Goal: Task Accomplishment & Management: Use online tool/utility

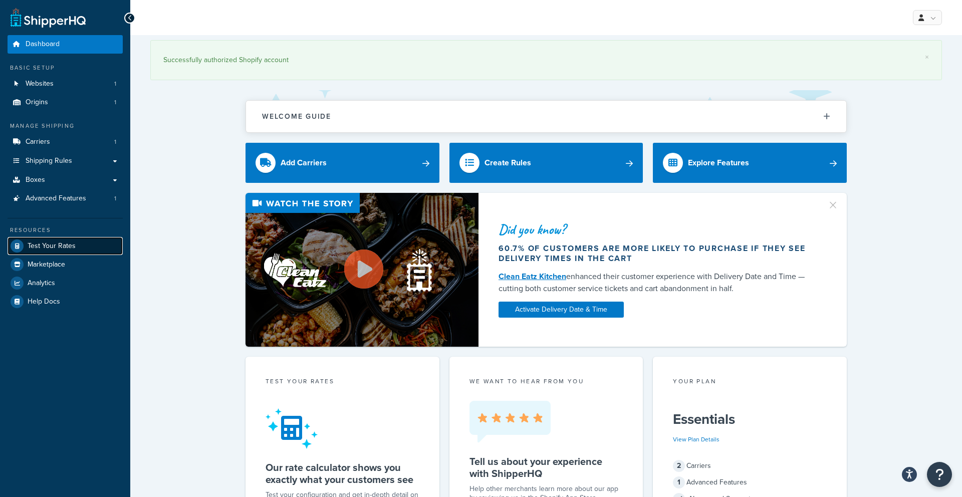
click at [48, 253] on link "Test Your Rates" at bounding box center [65, 246] width 115 height 18
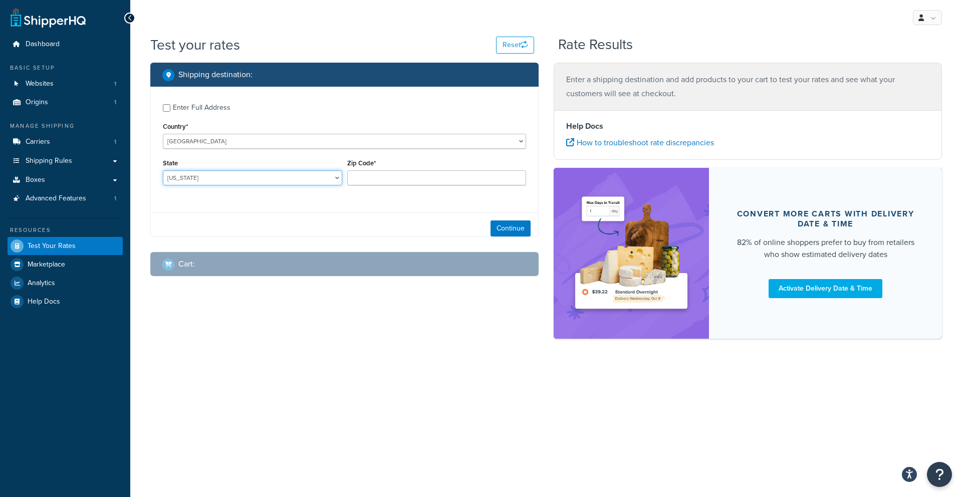
click at [305, 177] on select "[US_STATE] [US_STATE] [US_STATE] [US_STATE] [US_STATE] Armed Forces Americas Ar…" at bounding box center [252, 177] width 179 height 15
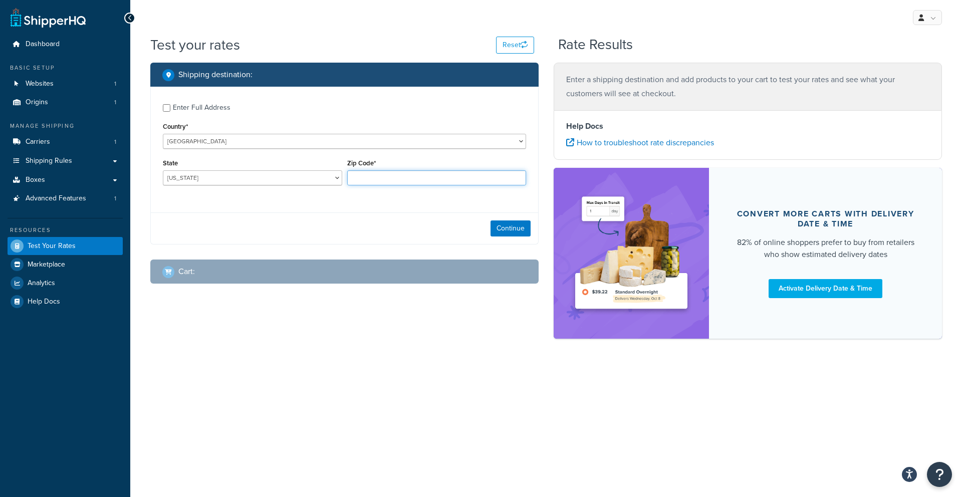
click at [407, 179] on input "Zip Code*" at bounding box center [436, 177] width 179 height 15
type input "21122"
click at [320, 177] on select "[US_STATE] [US_STATE] [US_STATE] [US_STATE] [US_STATE] Armed Forces Americas Ar…" at bounding box center [252, 177] width 179 height 15
select select "MD"
click at [163, 170] on select "[US_STATE] [US_STATE] [US_STATE] [US_STATE] [US_STATE] Armed Forces Americas Ar…" at bounding box center [252, 177] width 179 height 15
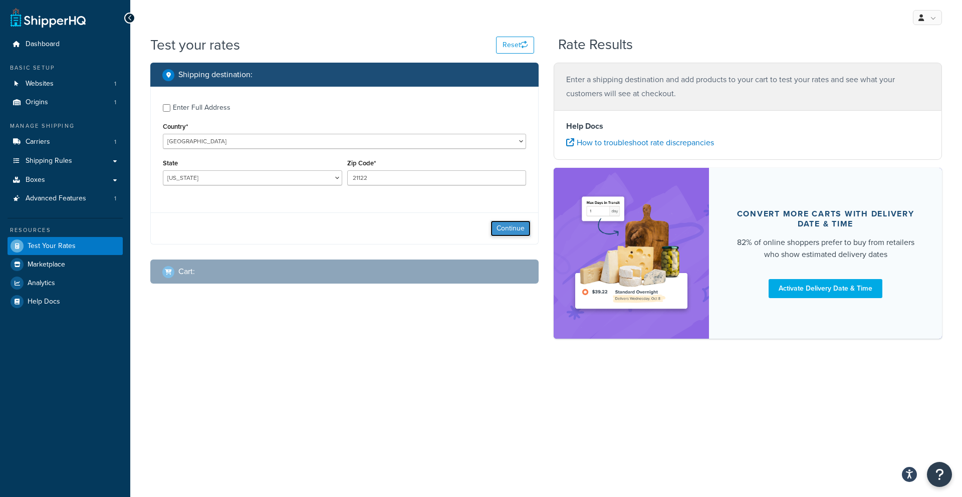
click at [499, 224] on button "Continue" at bounding box center [510, 228] width 40 height 16
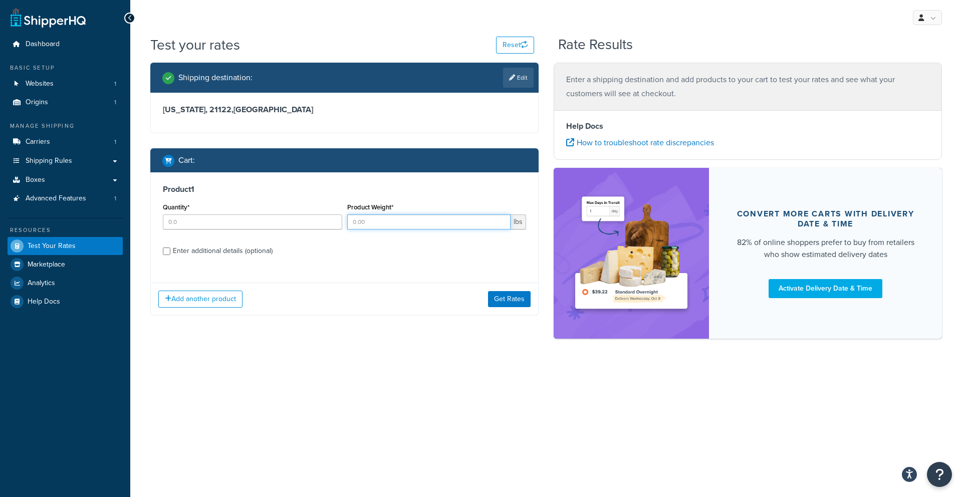
click at [408, 216] on input "Product Weight*" at bounding box center [429, 221] width 164 height 15
type input "50"
click at [503, 295] on button "Get Rates" at bounding box center [509, 299] width 43 height 16
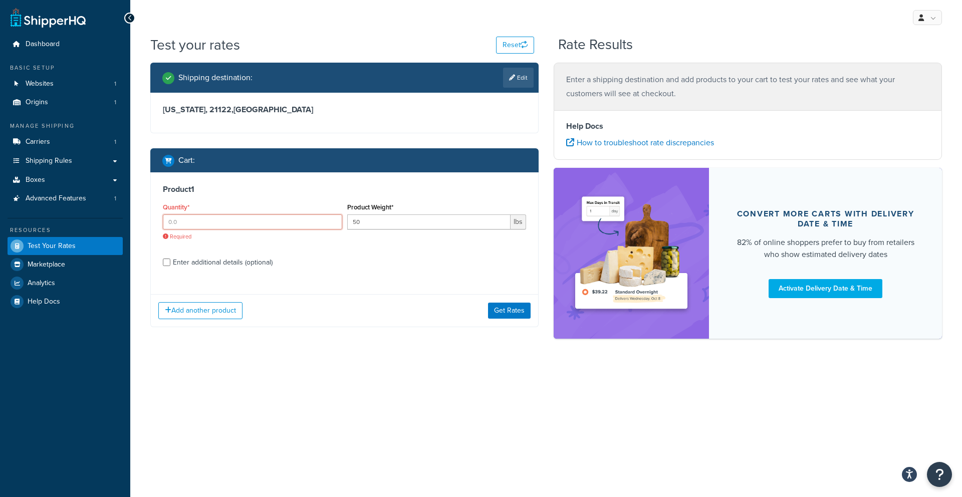
click at [282, 228] on input "Quantity*" at bounding box center [252, 221] width 179 height 15
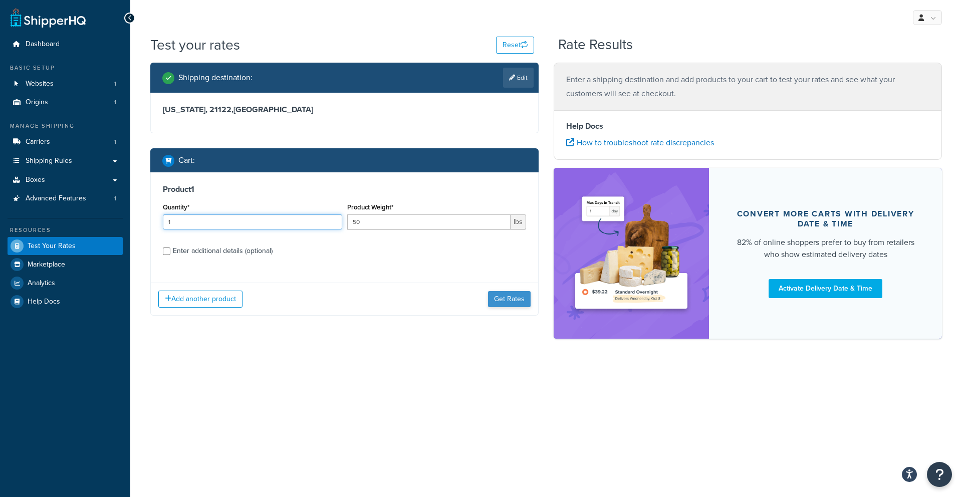
type input "1"
click at [520, 295] on button "Get Rates" at bounding box center [509, 299] width 43 height 16
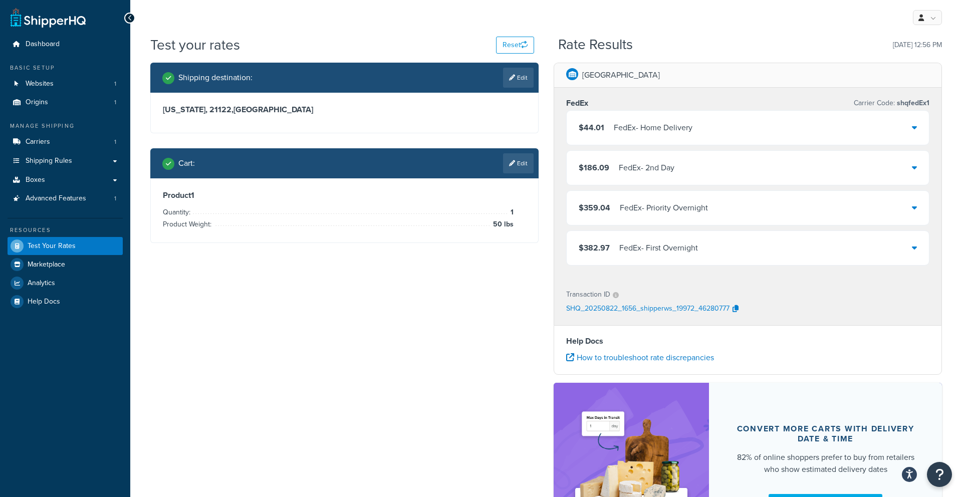
drag, startPoint x: 516, startPoint y: 169, endPoint x: 507, endPoint y: 168, distance: 9.5
click at [516, 169] on link "Edit" at bounding box center [518, 163] width 31 height 20
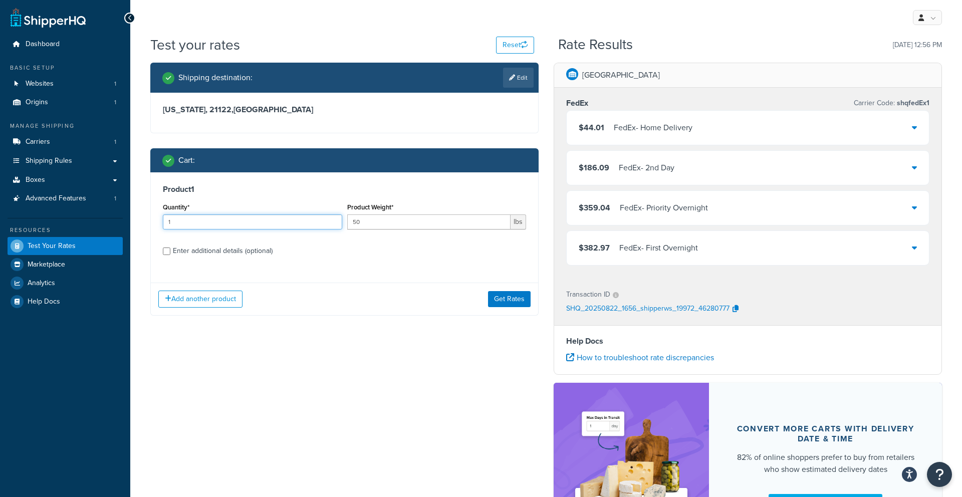
click at [189, 227] on input "1" at bounding box center [252, 221] width 179 height 15
type input "2"
click at [494, 299] on button "Get Rates" at bounding box center [509, 299] width 43 height 16
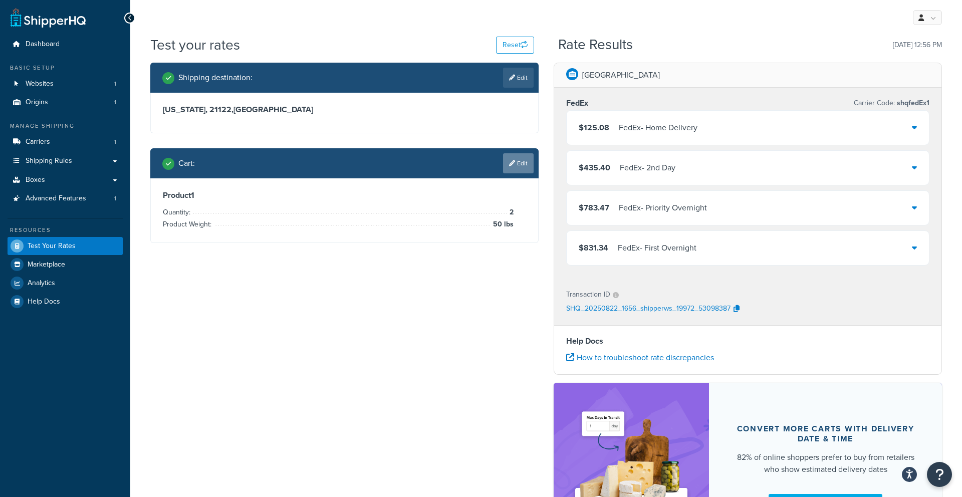
click at [515, 164] on link "Edit" at bounding box center [518, 163] width 31 height 20
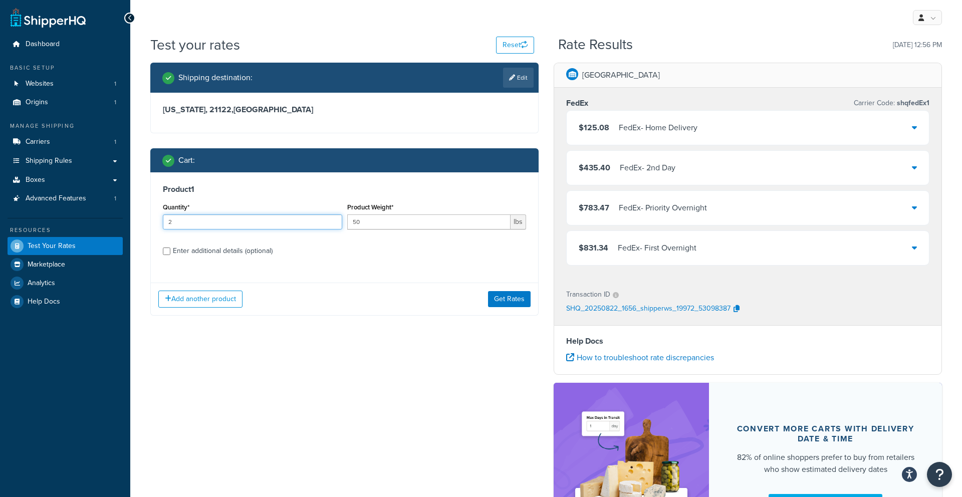
click at [240, 217] on input "2" at bounding box center [252, 221] width 179 height 15
click at [193, 251] on div "Enter additional details (optional)" at bounding box center [223, 251] width 100 height 14
click at [170, 251] on input "Enter additional details (optional)" at bounding box center [167, 251] width 8 height 8
checkbox input "true"
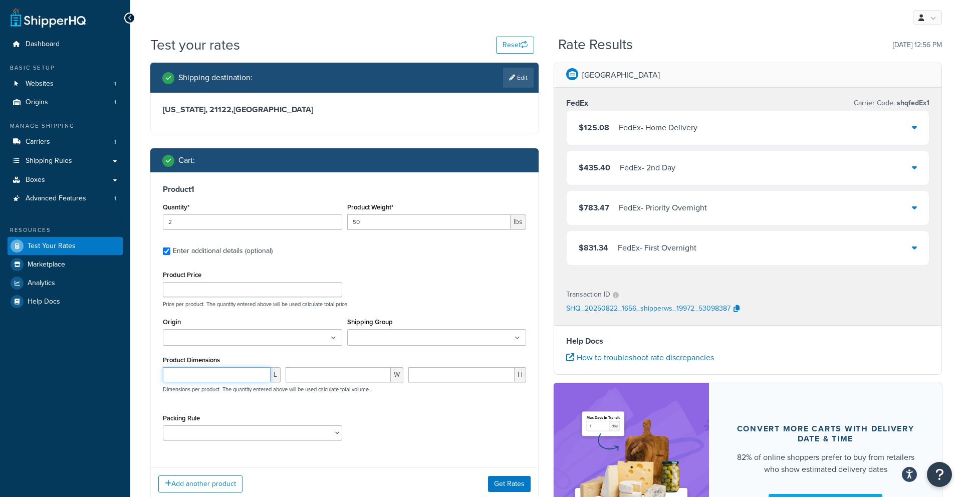
click at [240, 378] on input "number" at bounding box center [217, 374] width 108 height 15
type input "46"
click at [323, 371] on input "number" at bounding box center [338, 374] width 105 height 15
click at [646, 125] on div "FedEx - Home Delivery" at bounding box center [658, 128] width 79 height 14
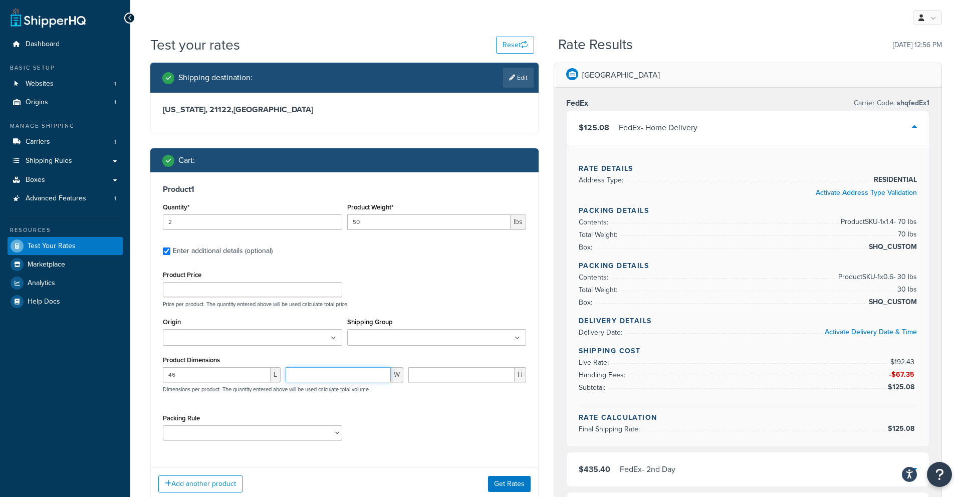
click at [328, 376] on input "number" at bounding box center [338, 374] width 105 height 15
type input "26"
click at [456, 380] on input "number" at bounding box center [461, 374] width 106 height 15
type input "2"
type input "10"
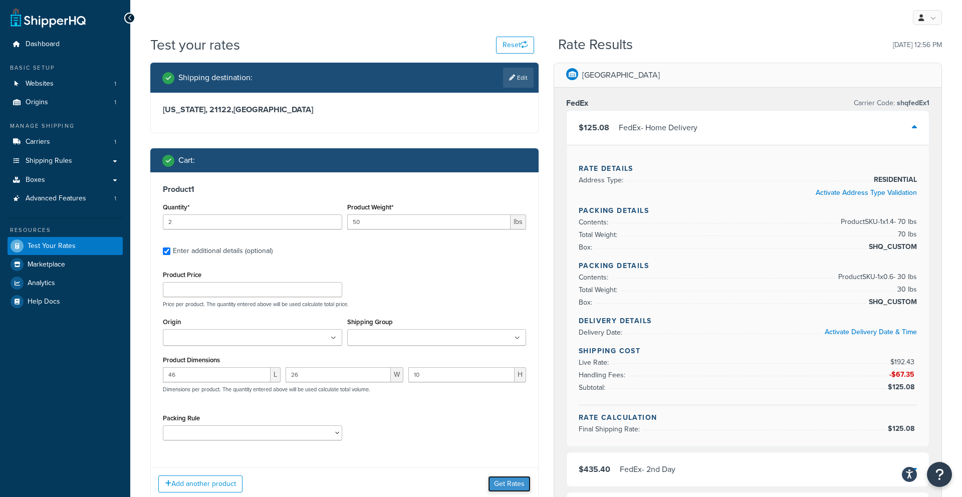
click at [496, 481] on button "Get Rates" at bounding box center [509, 484] width 43 height 16
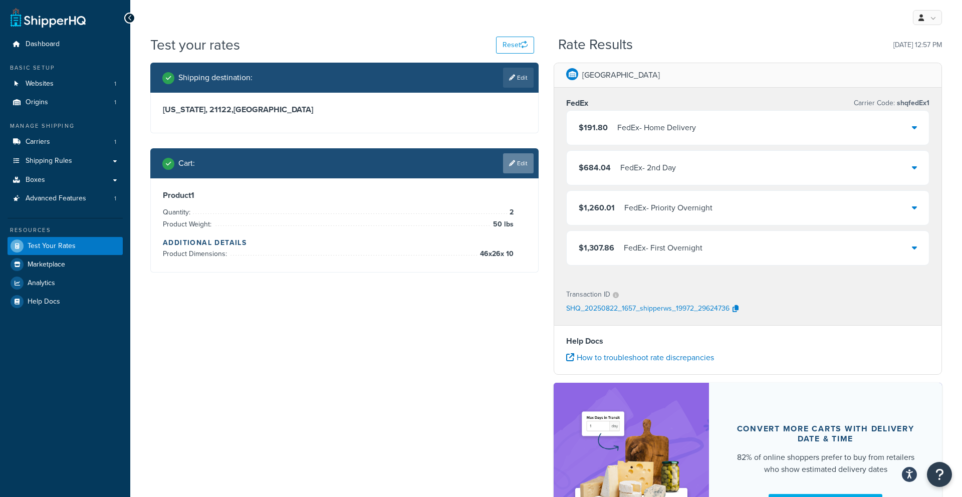
click at [519, 166] on link "Edit" at bounding box center [518, 163] width 31 height 20
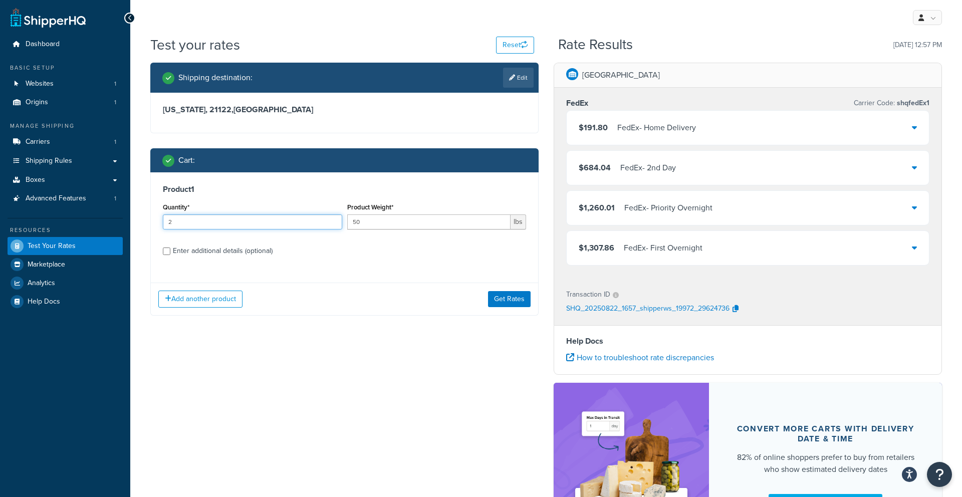
drag, startPoint x: 327, startPoint y: 221, endPoint x: 248, endPoint y: 215, distance: 78.8
click at [248, 215] on input "2" at bounding box center [252, 221] width 179 height 15
click at [187, 218] on input "2" at bounding box center [252, 221] width 179 height 15
click at [195, 225] on input "2" at bounding box center [252, 221] width 179 height 15
click at [400, 222] on input "50" at bounding box center [429, 221] width 164 height 15
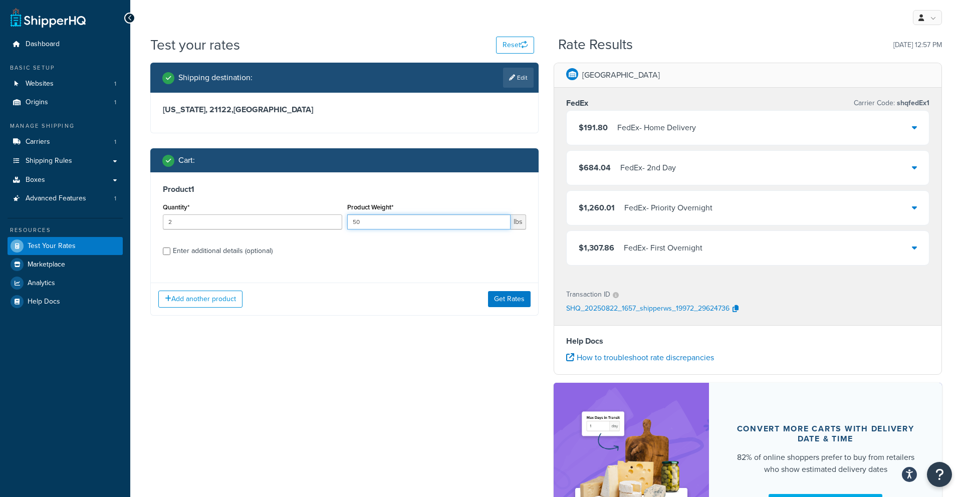
type input "5"
type input "10"
click at [324, 222] on input "2" at bounding box center [252, 221] width 179 height 15
type input "1"
click at [223, 256] on div "Enter additional details (optional)" at bounding box center [223, 251] width 100 height 14
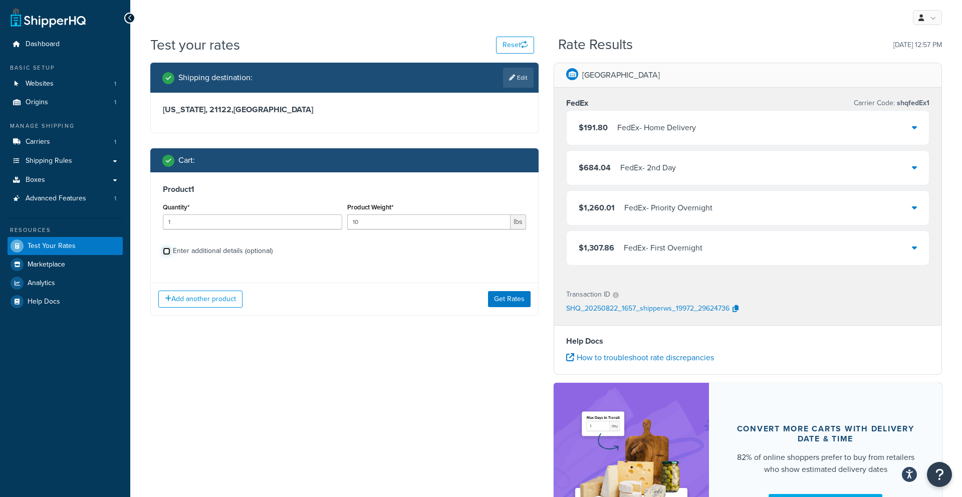
click at [170, 255] on input "Enter additional details (optional)" at bounding box center [167, 251] width 8 height 8
checkbox input "true"
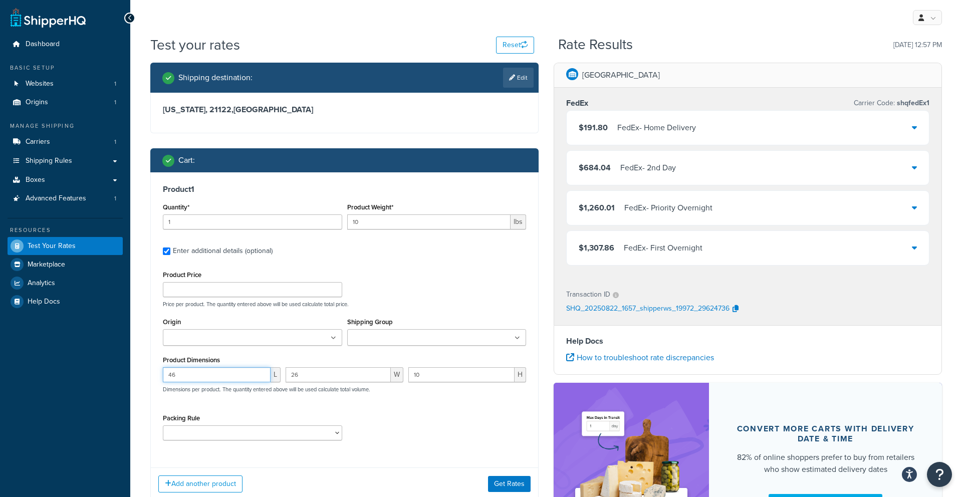
click at [215, 377] on input "46" at bounding box center [217, 374] width 108 height 15
type input "4"
type input "34"
click at [323, 378] on input "26" at bounding box center [338, 374] width 105 height 15
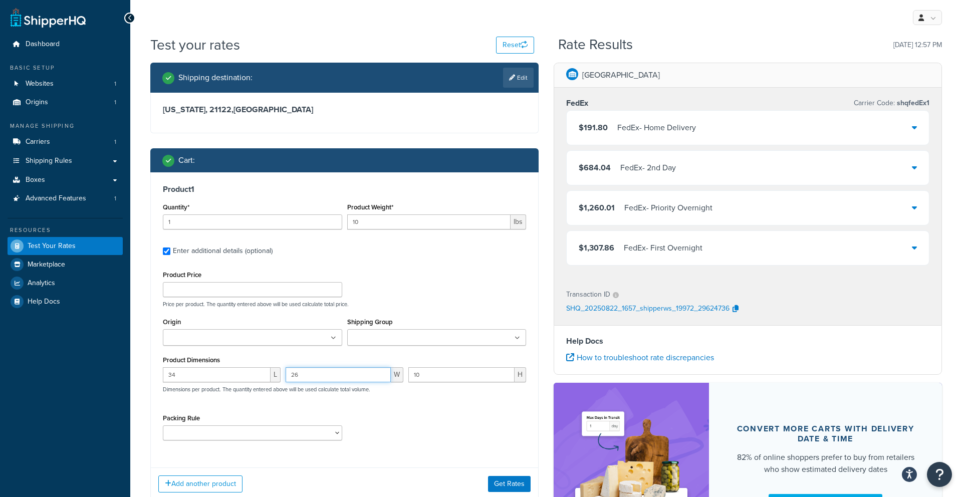
type input "2"
type input "23"
click at [427, 374] on input "10" at bounding box center [461, 374] width 106 height 15
type input "1"
type input "2"
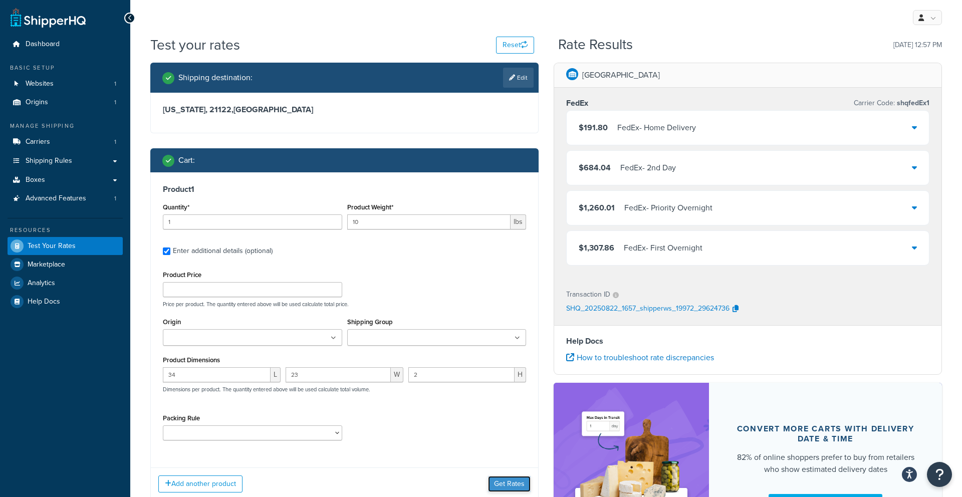
click at [496, 483] on button "Get Rates" at bounding box center [509, 484] width 43 height 16
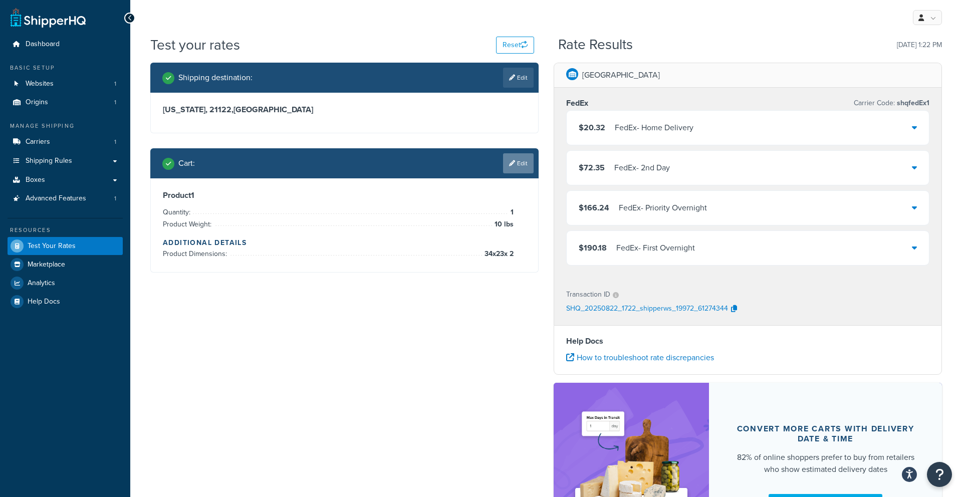
click at [524, 171] on link "Edit" at bounding box center [518, 163] width 31 height 20
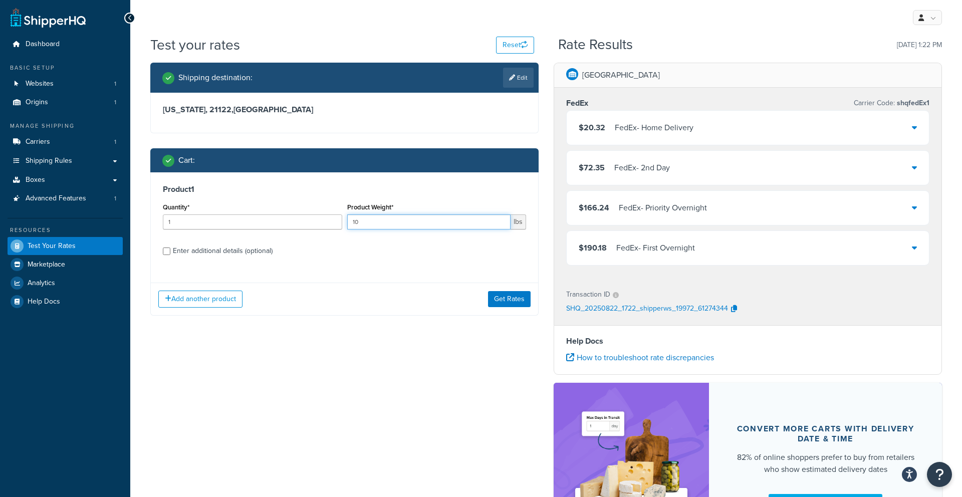
click at [391, 227] on input "10" at bounding box center [429, 221] width 164 height 15
type input "15"
click at [528, 302] on button "Get Rates" at bounding box center [509, 299] width 43 height 16
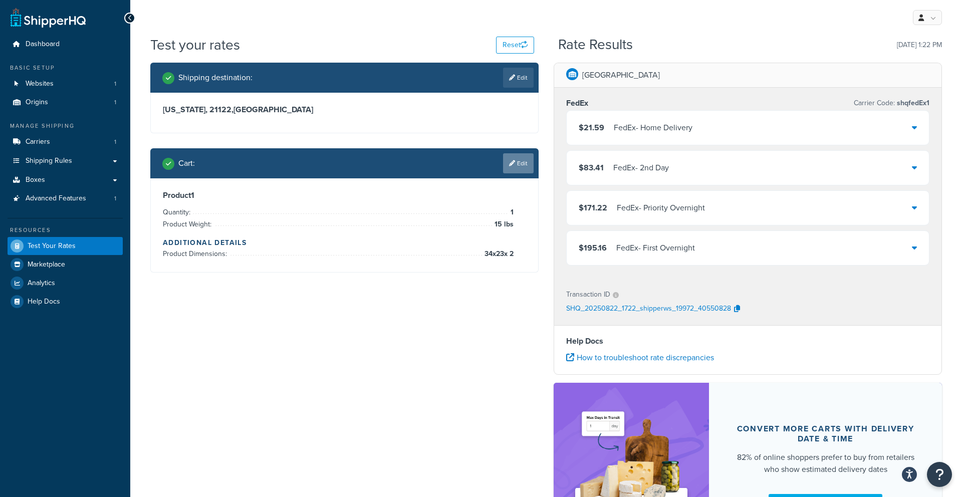
click at [513, 166] on link "Edit" at bounding box center [518, 163] width 31 height 20
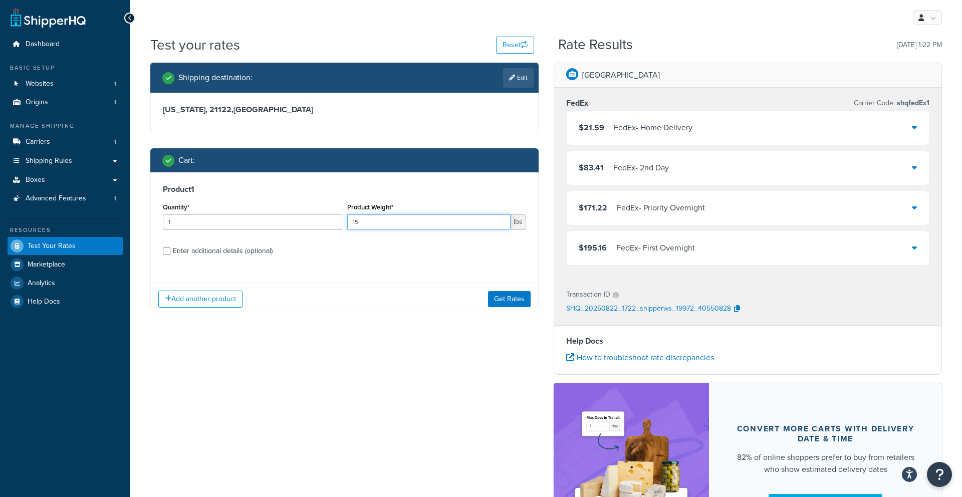
click at [375, 215] on input "15" at bounding box center [429, 221] width 164 height 15
click at [375, 216] on input "15" at bounding box center [429, 221] width 164 height 15
click at [374, 220] on input "15" at bounding box center [429, 221] width 164 height 15
type input "1"
type input "25"
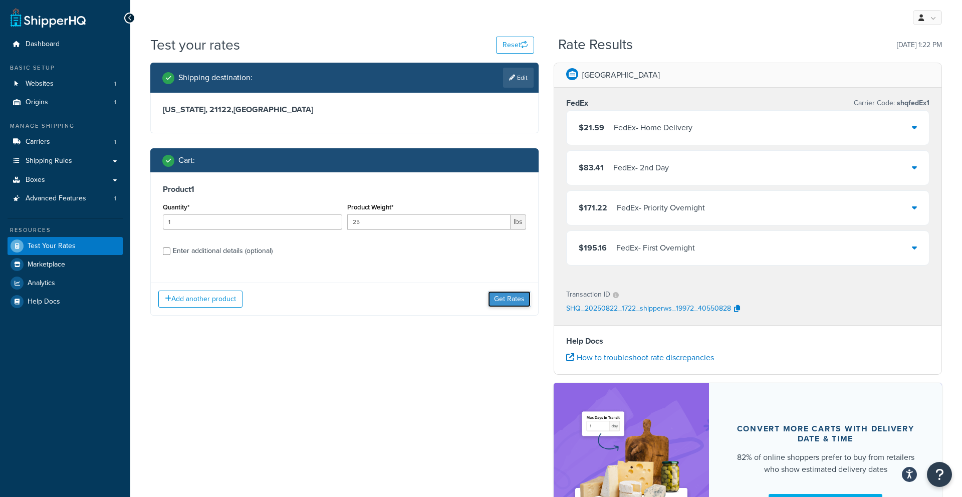
click at [505, 306] on button "Get Rates" at bounding box center [509, 299] width 43 height 16
